Goal: Information Seeking & Learning: Learn about a topic

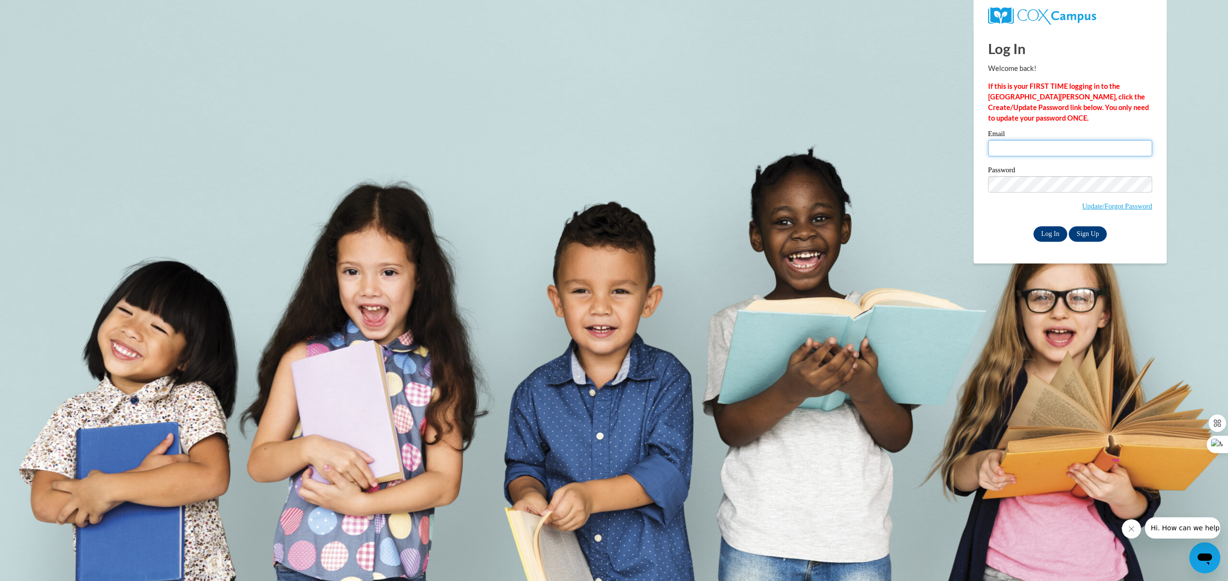
type input "C001899@muscogee.k12.ga.us"
click at [1043, 227] on input "Log In" at bounding box center [1051, 233] width 34 height 15
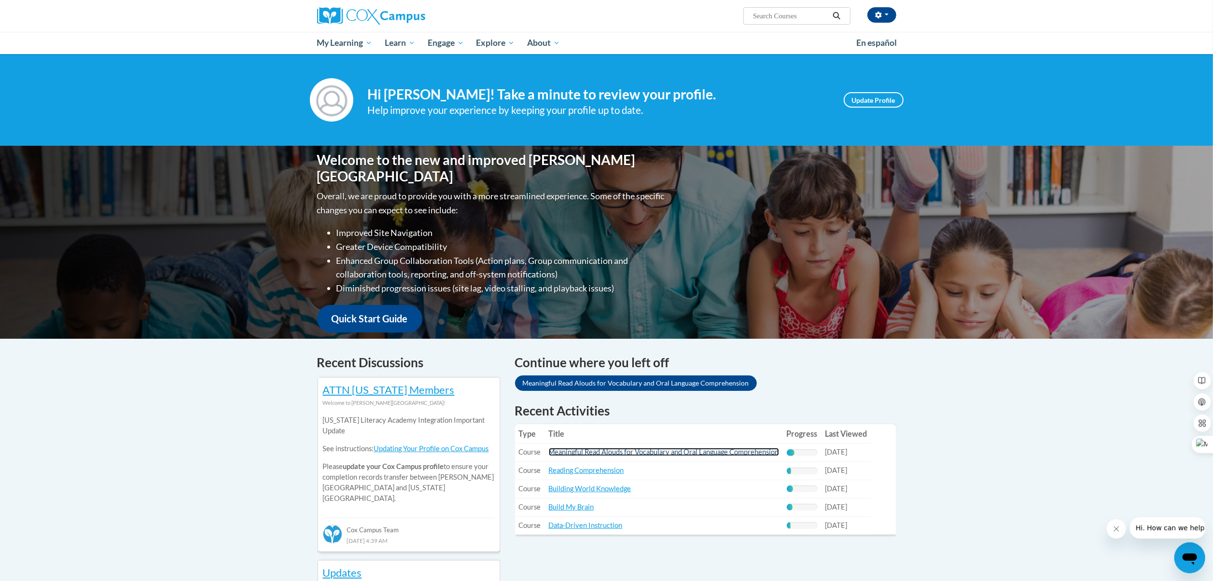
click at [595, 456] on link "Meaningful Read Alouds for Vocabulary and Oral Language Comprehension" at bounding box center [664, 452] width 230 height 8
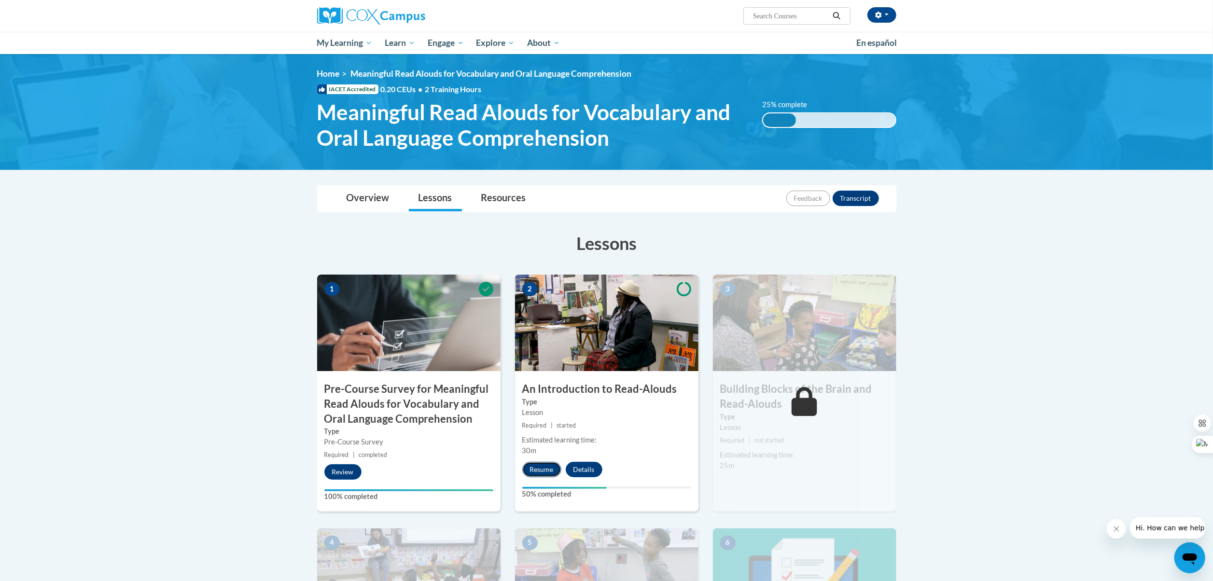
click at [545, 472] on button "Resume" at bounding box center [541, 469] width 39 height 15
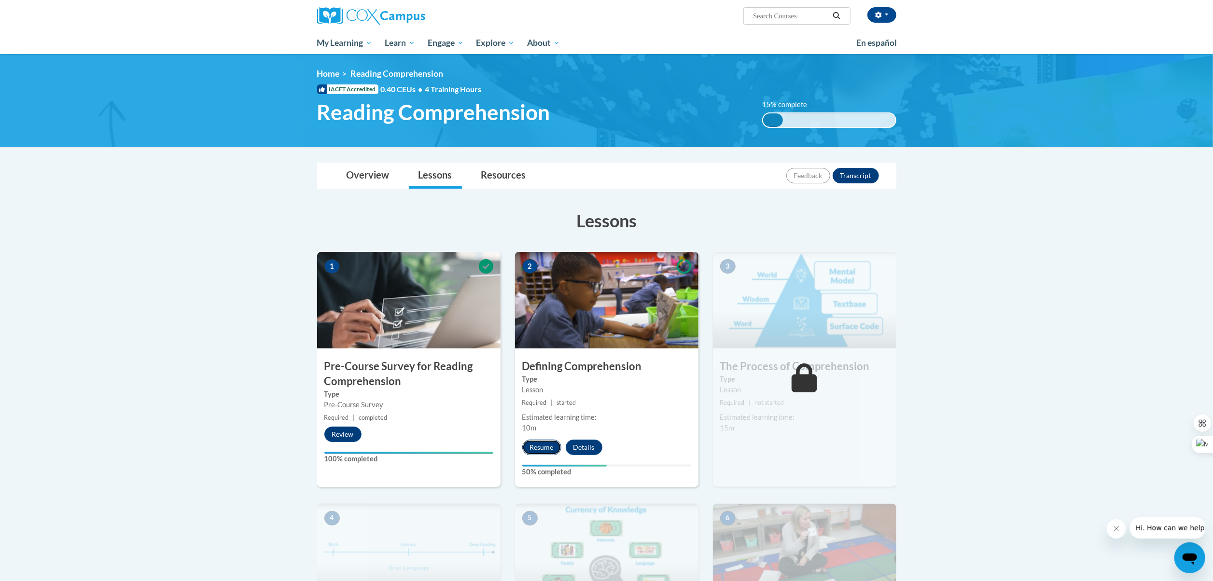
click at [547, 448] on button "Resume" at bounding box center [541, 447] width 39 height 15
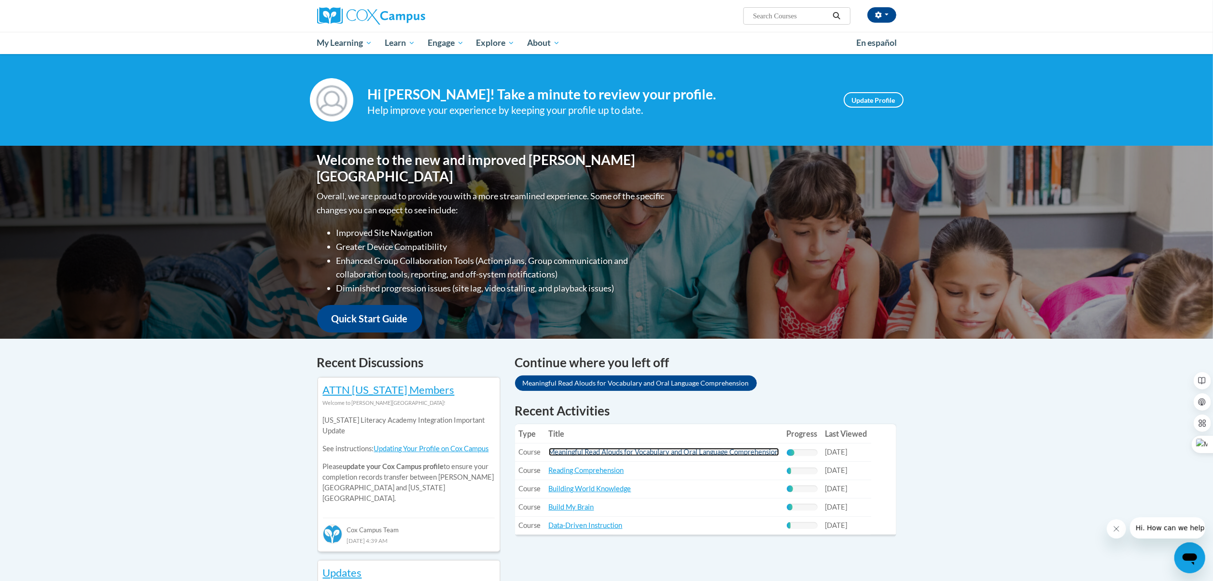
click at [646, 451] on link "Meaningful Read Alouds for Vocabulary and Oral Language Comprehension" at bounding box center [664, 452] width 230 height 8
click at [584, 473] on link "Reading Comprehension" at bounding box center [586, 470] width 75 height 8
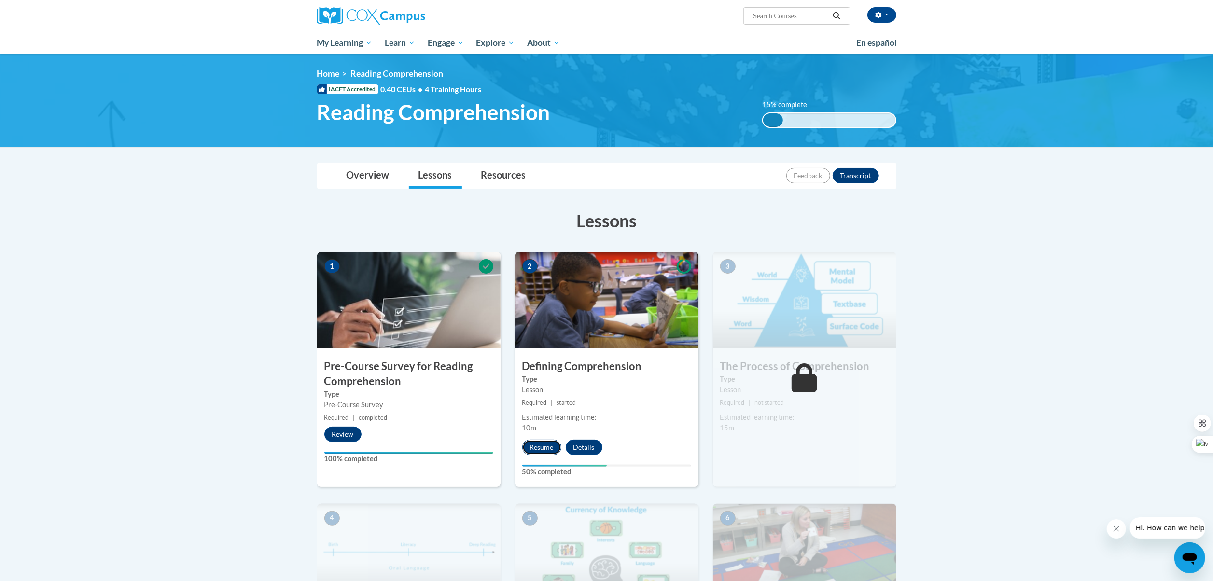
click at [546, 447] on button "Resume" at bounding box center [541, 447] width 39 height 15
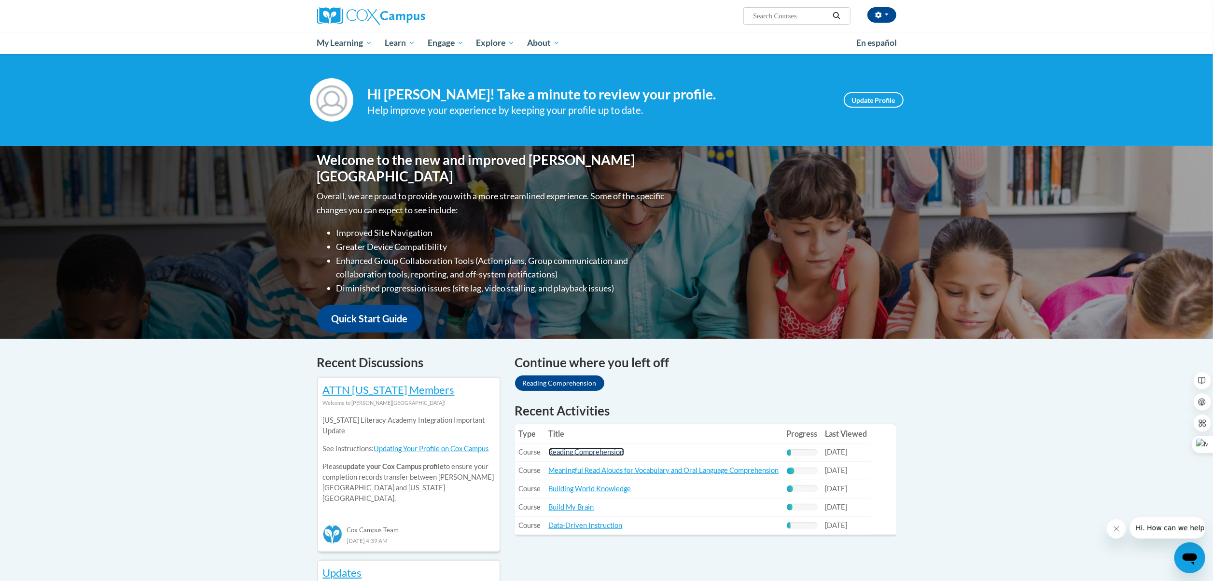
click at [603, 453] on link "Reading Comprehension" at bounding box center [586, 452] width 75 height 8
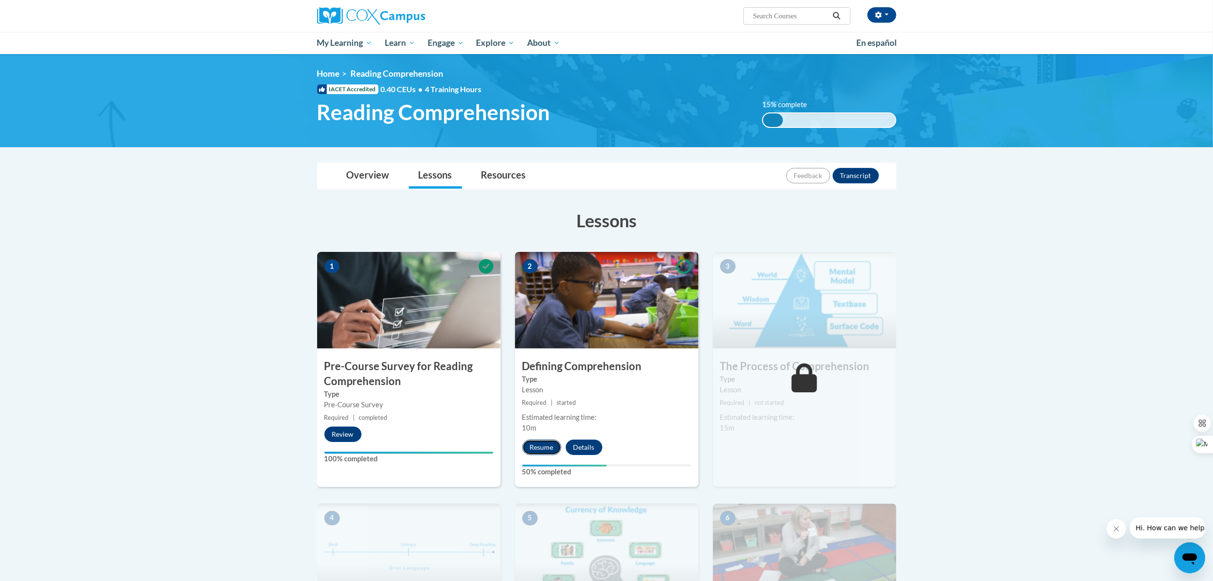
click at [547, 441] on button "Resume" at bounding box center [541, 447] width 39 height 15
